Goal: Information Seeking & Learning: Learn about a topic

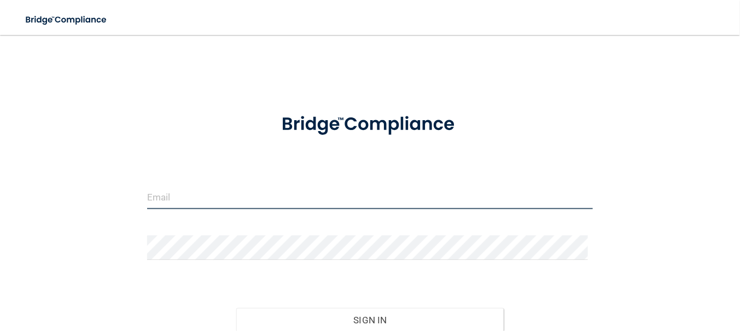
click at [237, 204] on input "email" at bounding box center [370, 197] width 446 height 25
type input "[EMAIL_ADDRESS][DOMAIN_NAME]"
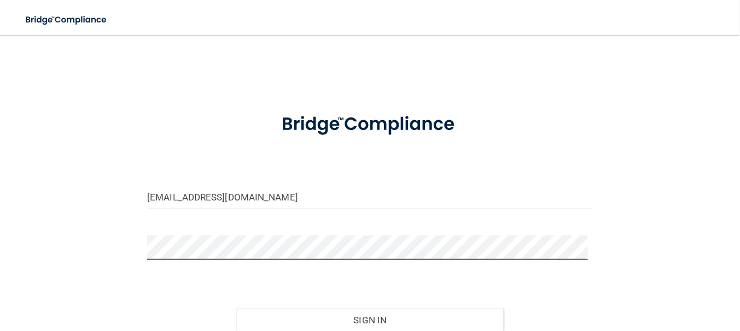
click at [236, 309] on button "Sign In" at bounding box center [369, 321] width 267 height 24
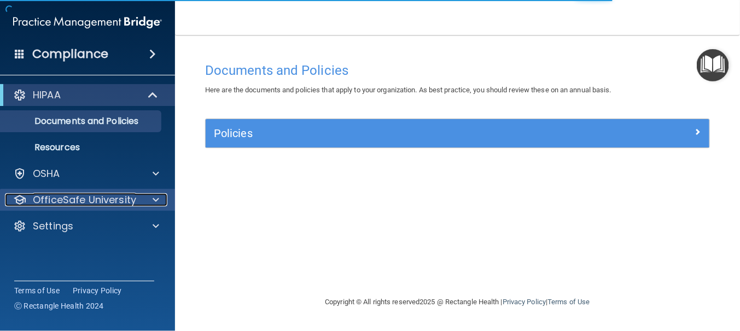
click at [107, 197] on p "OfficeSafe University" at bounding box center [84, 200] width 103 height 13
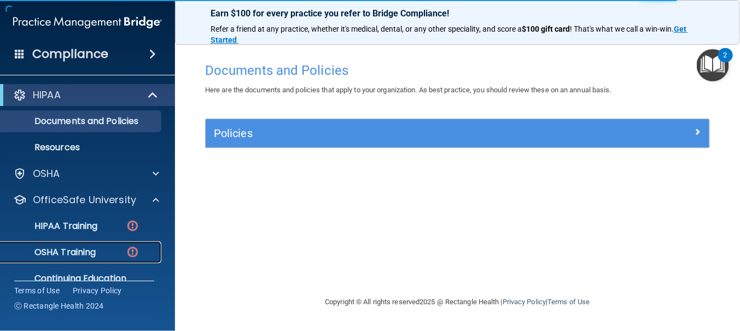
click at [115, 252] on div "OSHA Training" at bounding box center [81, 252] width 149 height 11
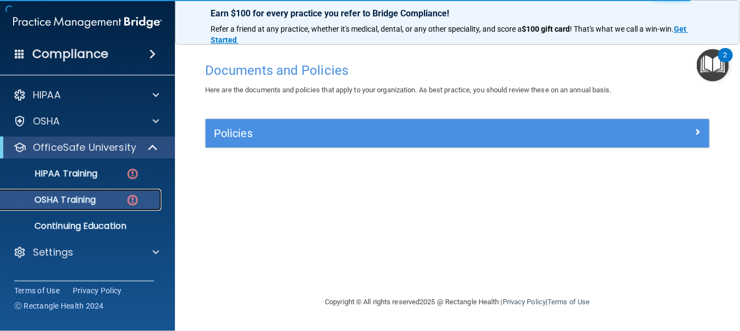
click at [136, 203] on img at bounding box center [133, 201] width 14 height 14
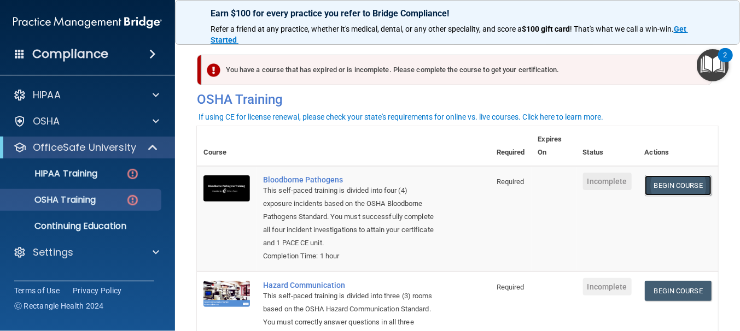
click at [673, 187] on link "Begin Course" at bounding box center [678, 186] width 67 height 20
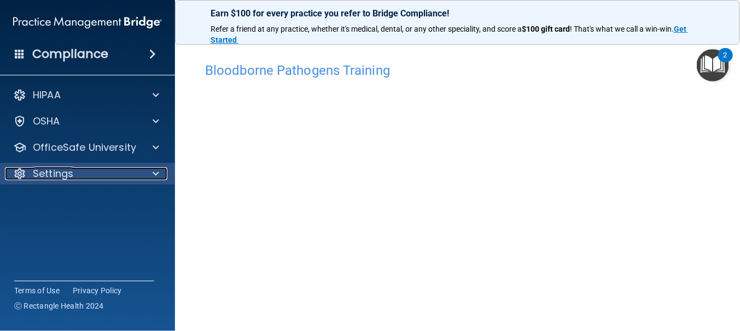
click at [109, 174] on div "Settings" at bounding box center [73, 173] width 136 height 13
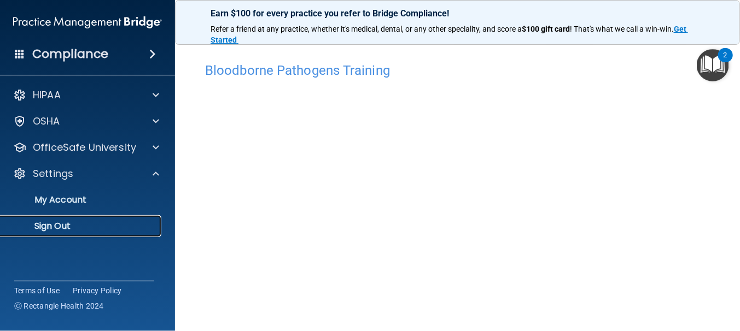
click at [69, 226] on p "Sign Out" at bounding box center [81, 226] width 149 height 11
